Goal: Transaction & Acquisition: Purchase product/service

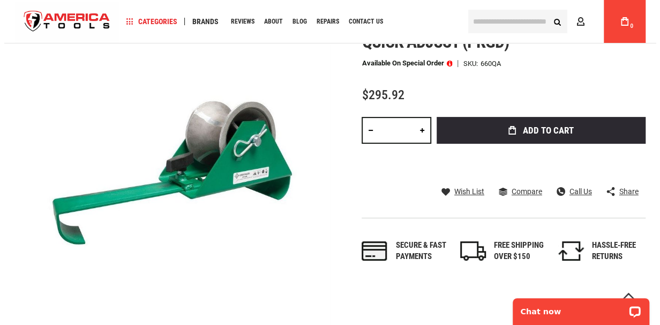
scroll to position [72, 0]
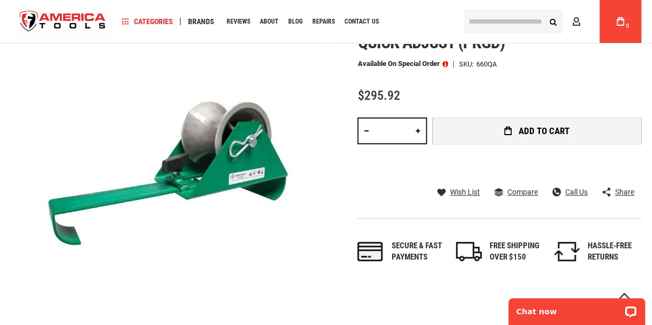
click at [532, 126] on span "Add to Cart" at bounding box center [544, 130] width 51 height 9
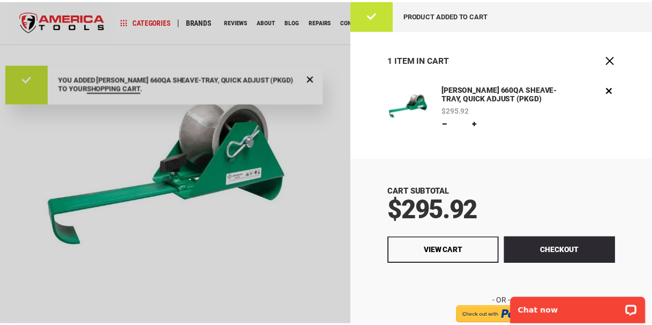
scroll to position [0, 0]
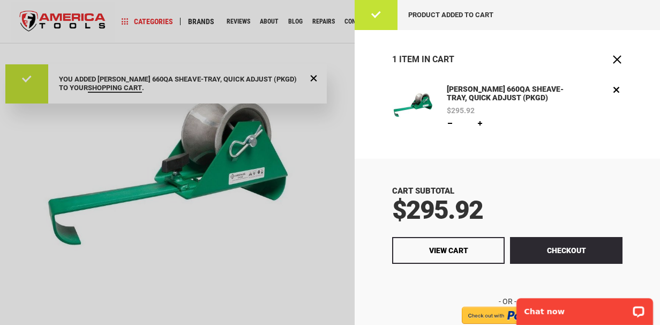
click at [251, 250] on div at bounding box center [330, 162] width 660 height 325
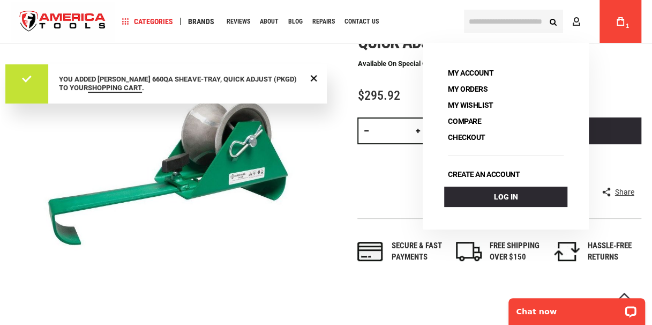
click at [520, 22] on input "text" at bounding box center [513, 22] width 99 height 24
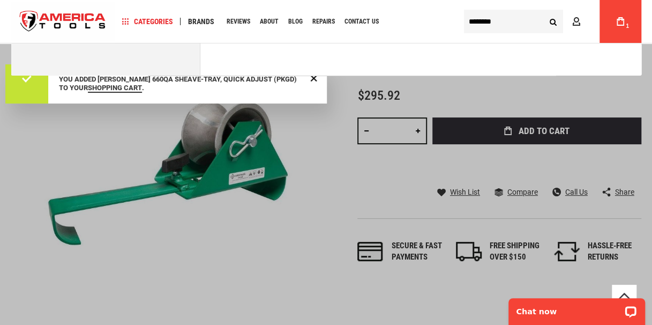
type input "********"
click at [543, 11] on button "Search" at bounding box center [553, 21] width 20 height 20
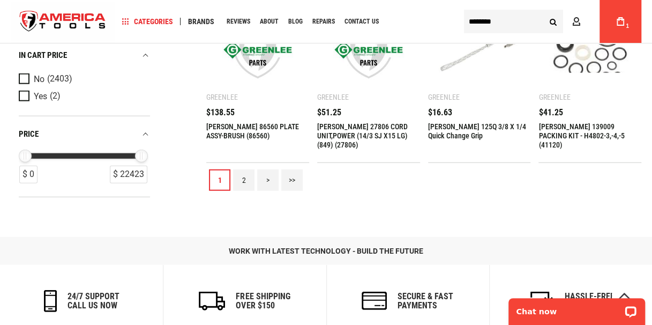
scroll to position [1169, 0]
click at [240, 178] on link "2" at bounding box center [243, 180] width 21 height 21
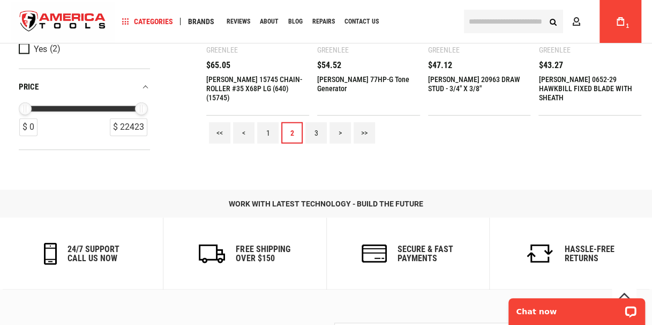
scroll to position [1218, 0]
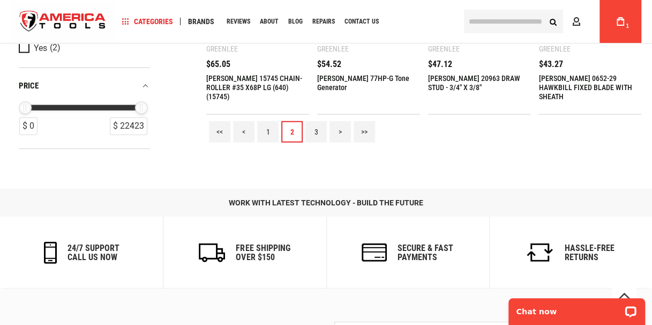
click at [316, 131] on link "3" at bounding box center [315, 131] width 21 height 21
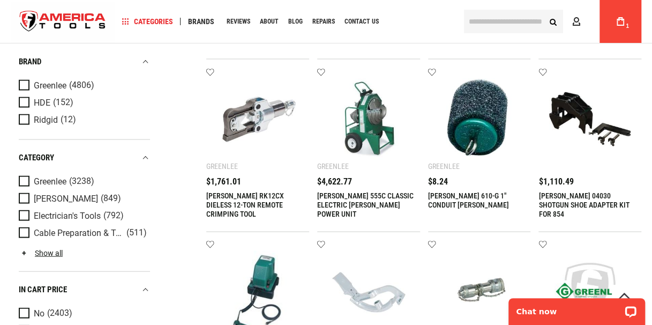
scroll to position [926, 0]
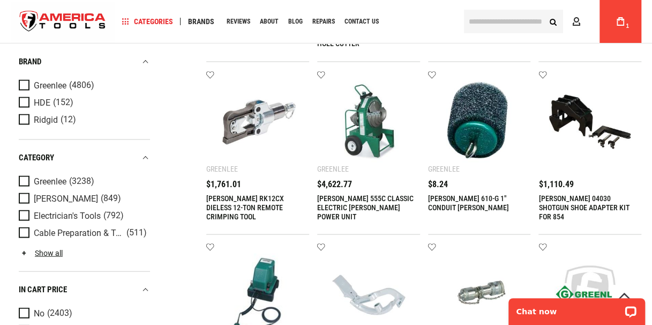
click at [495, 25] on input "text" at bounding box center [513, 22] width 99 height 24
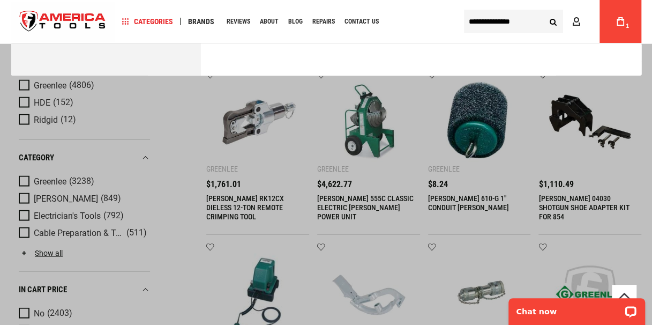
type input "**********"
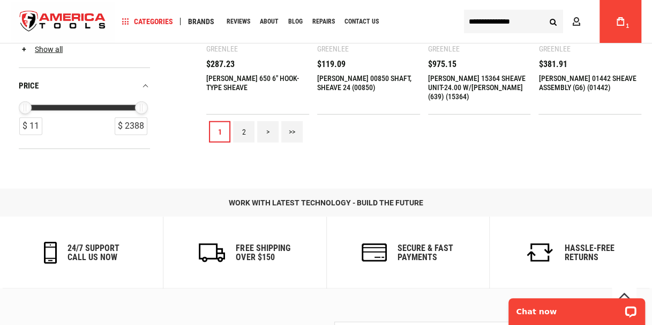
scroll to position [1218, 0]
click at [241, 130] on link "2" at bounding box center [243, 131] width 21 height 21
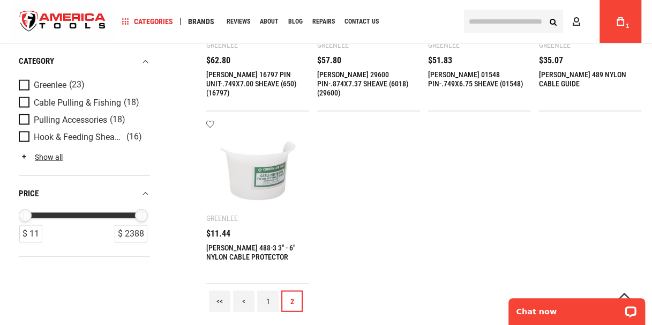
scroll to position [877, 0]
click at [272, 299] on link "1" at bounding box center [267, 299] width 21 height 21
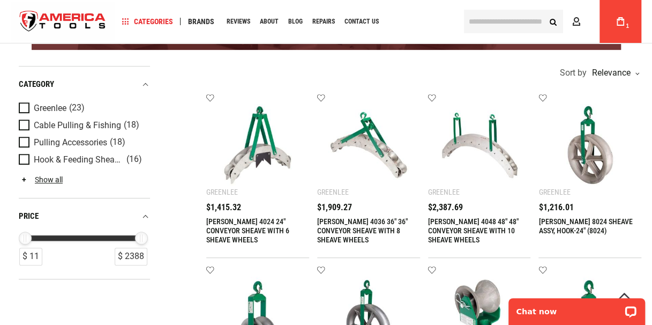
scroll to position [211, 0]
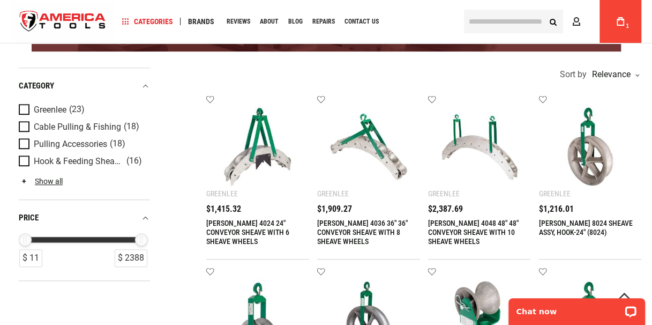
click at [342, 232] on link "[PERSON_NAME] 4036 36" 36" CONVEYOR SHEAVE WITH 8 SHEAVE WHEELS" at bounding box center [362, 232] width 91 height 27
